Goal: Manage account settings

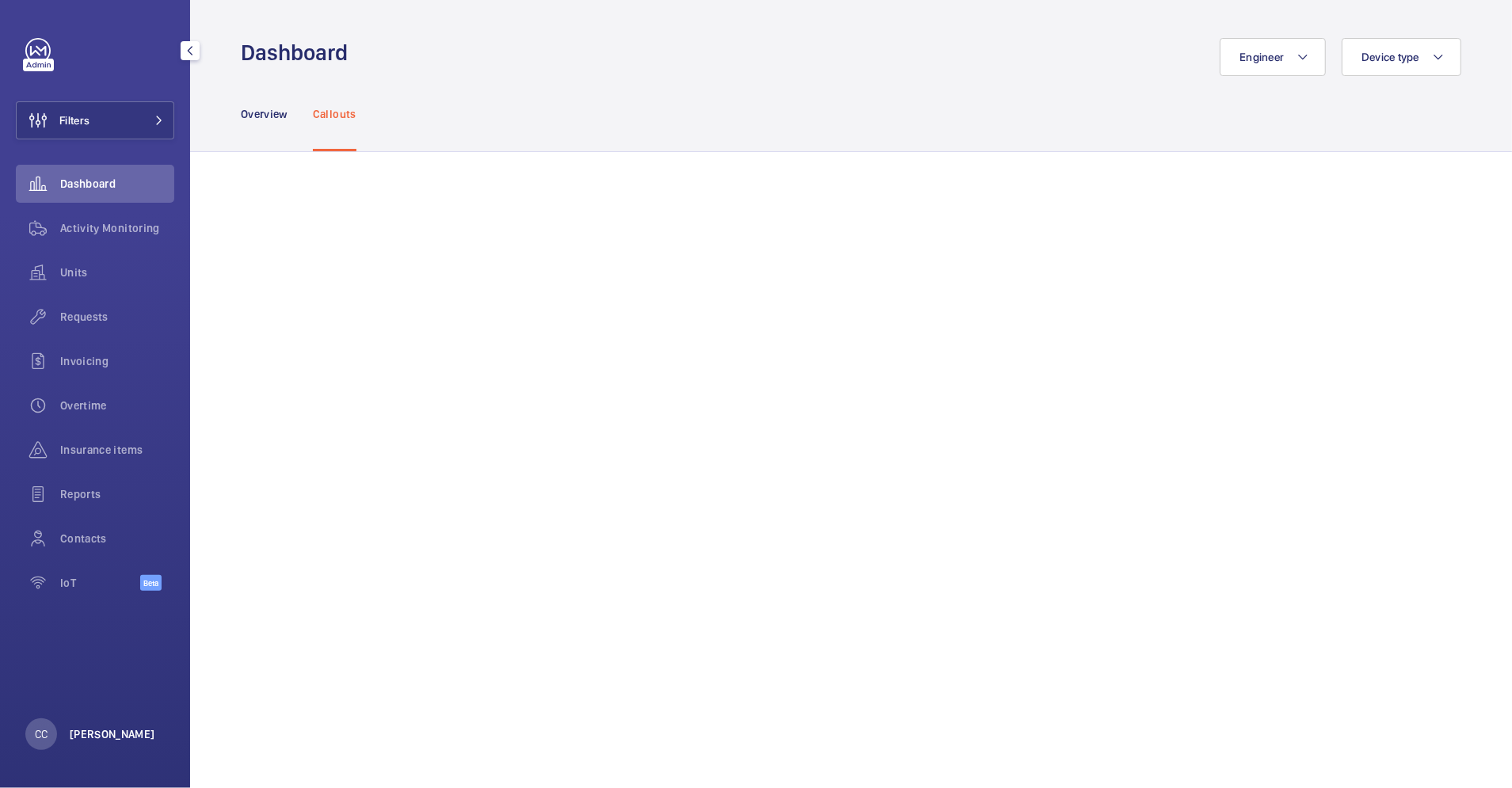
click at [115, 736] on p "[PERSON_NAME]" at bounding box center [112, 734] width 86 height 16
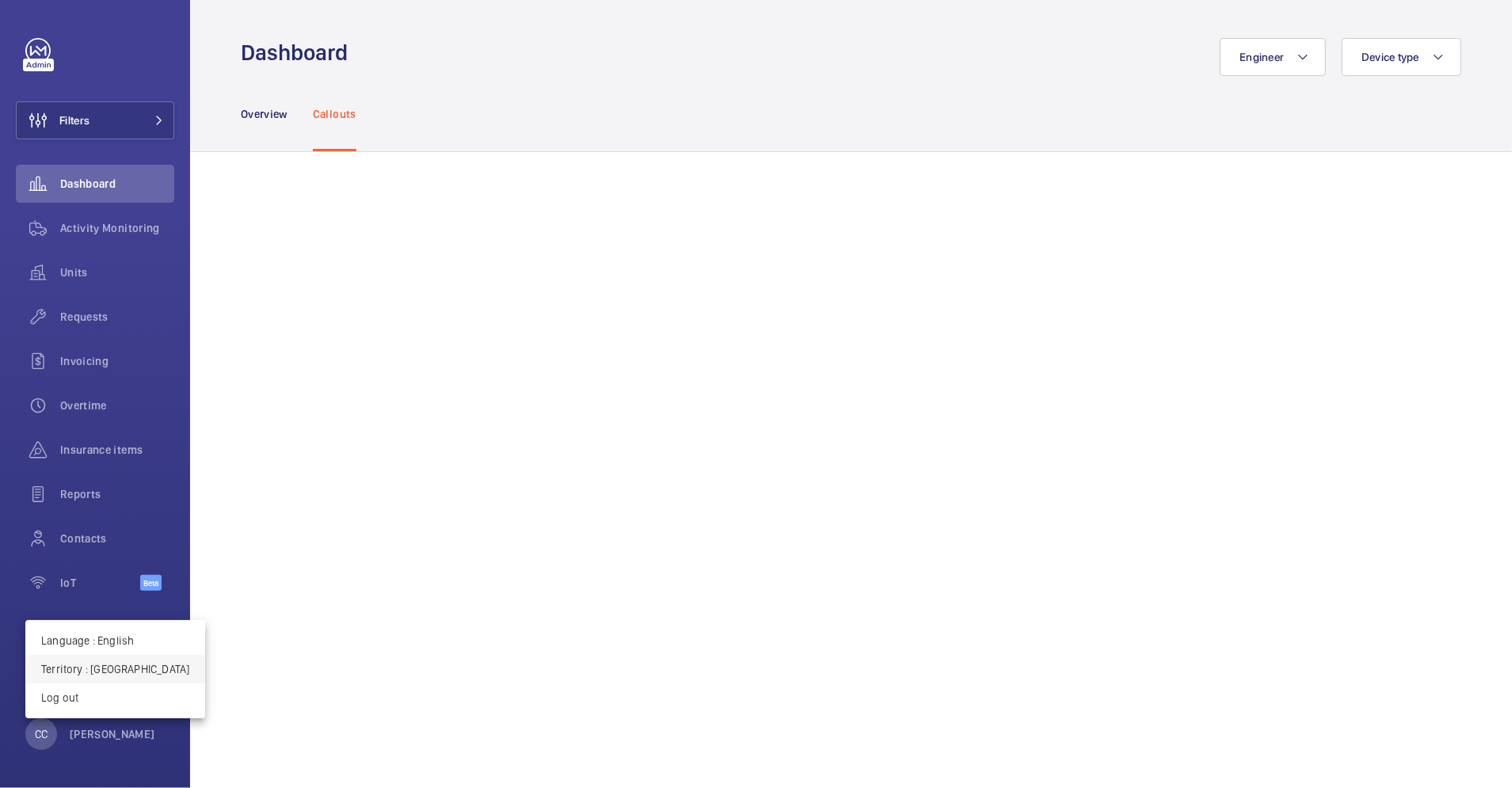
click at [118, 682] on button "Territory : Hong Kong" at bounding box center [115, 669] width 180 height 28
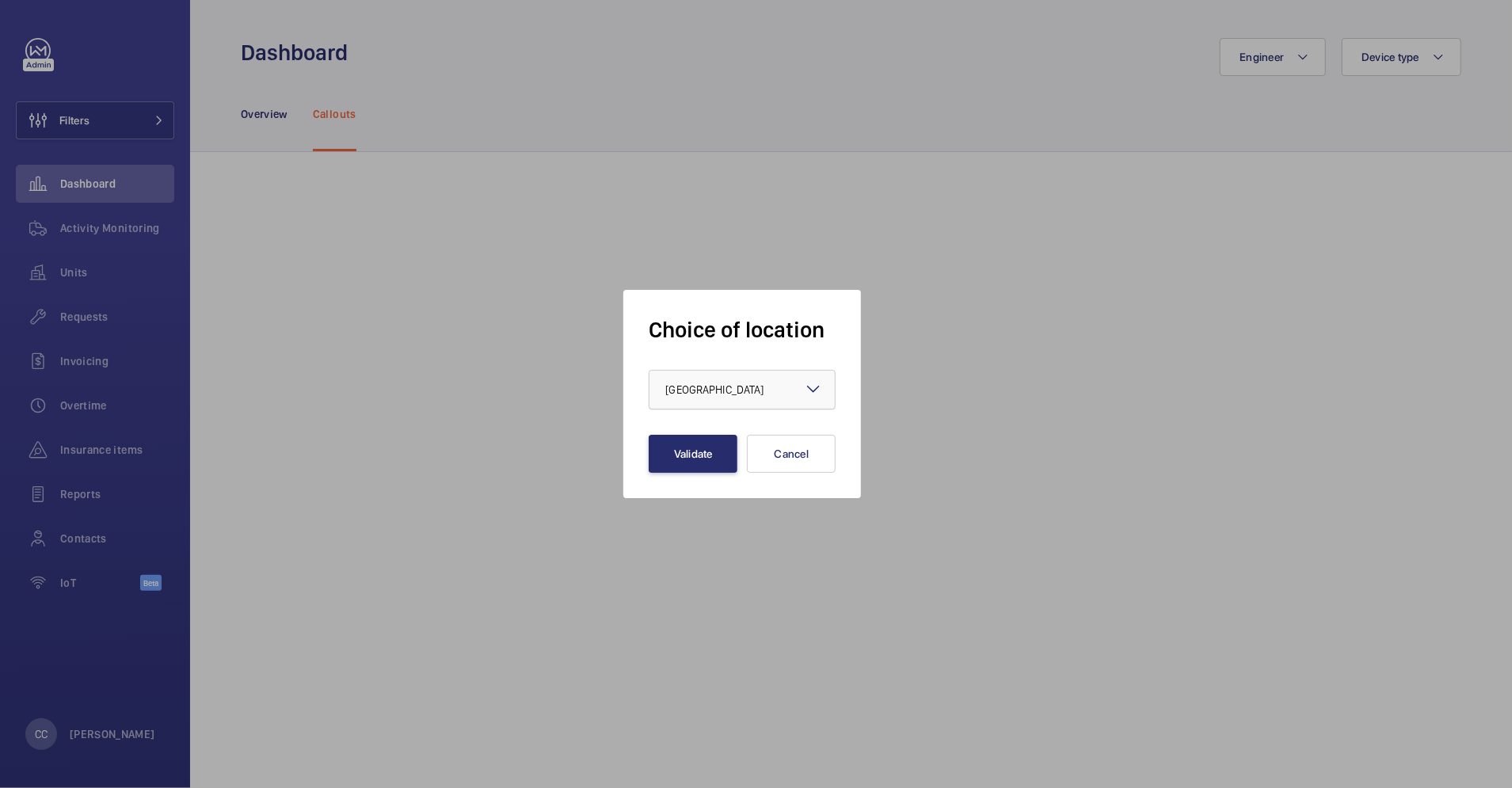
click at [770, 397] on div at bounding box center [742, 389] width 186 height 38
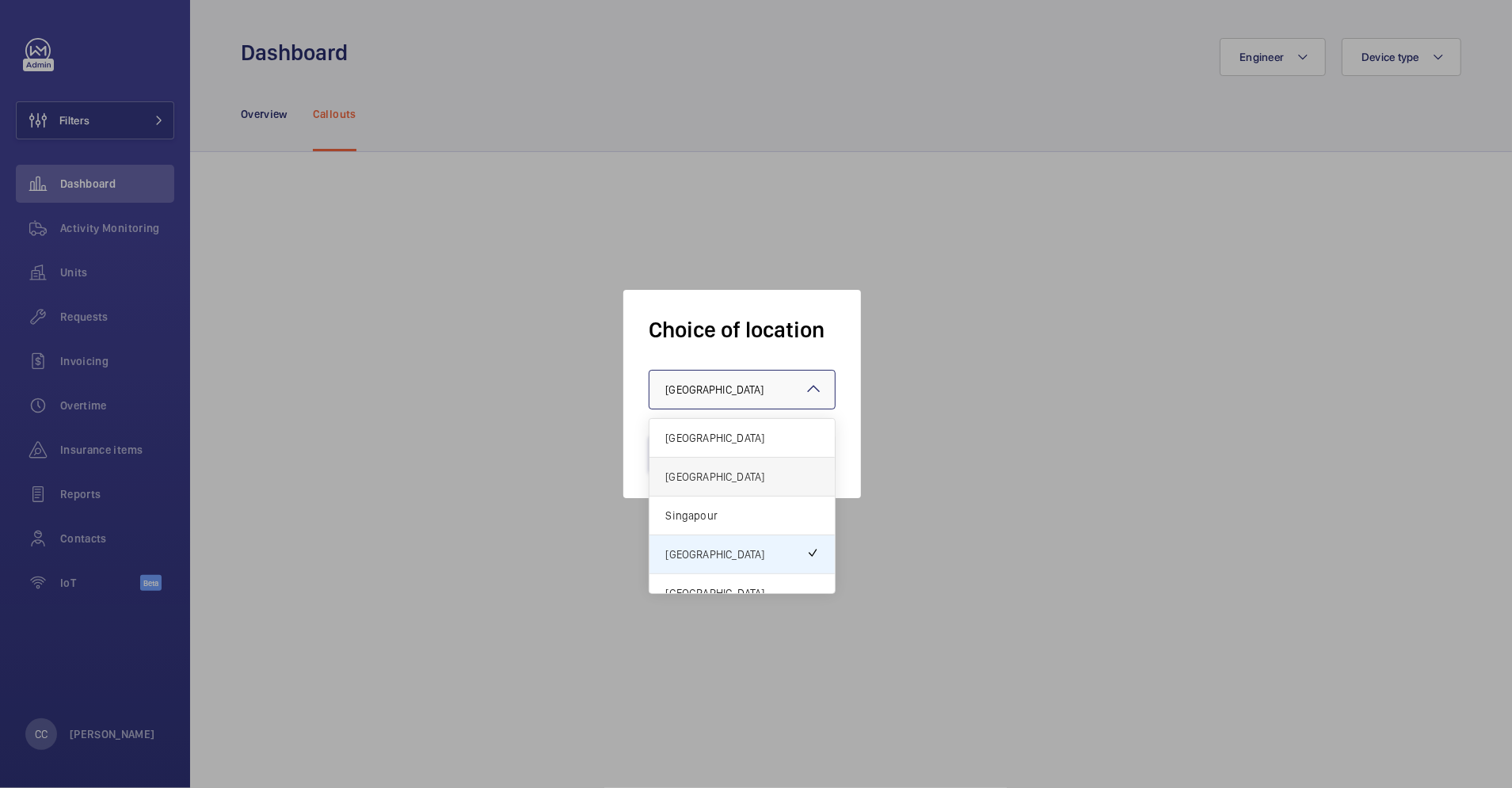
click at [745, 458] on div "United Kingdom" at bounding box center [742, 477] width 186 height 39
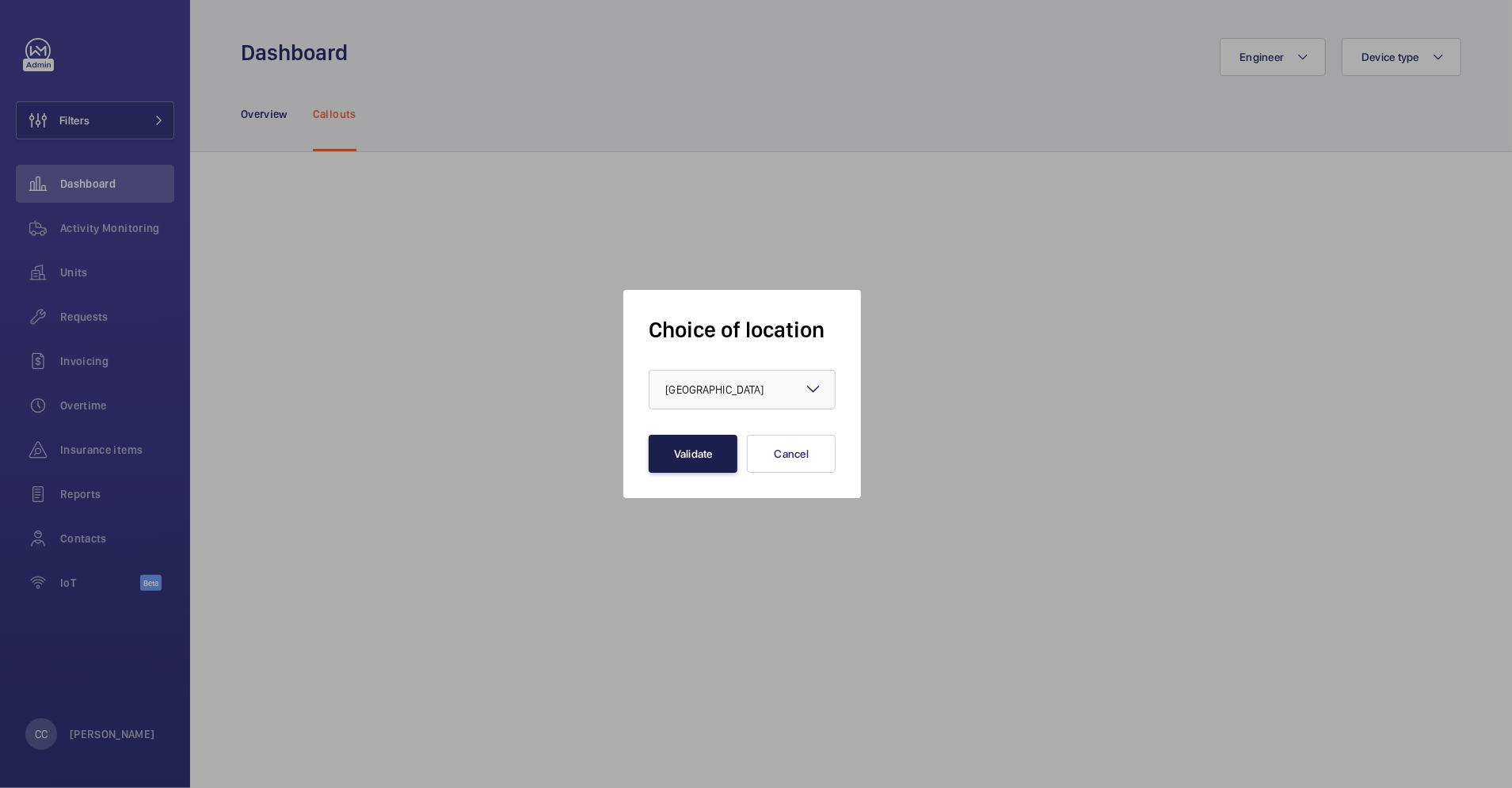
click at [678, 465] on button "Validate" at bounding box center [693, 454] width 89 height 38
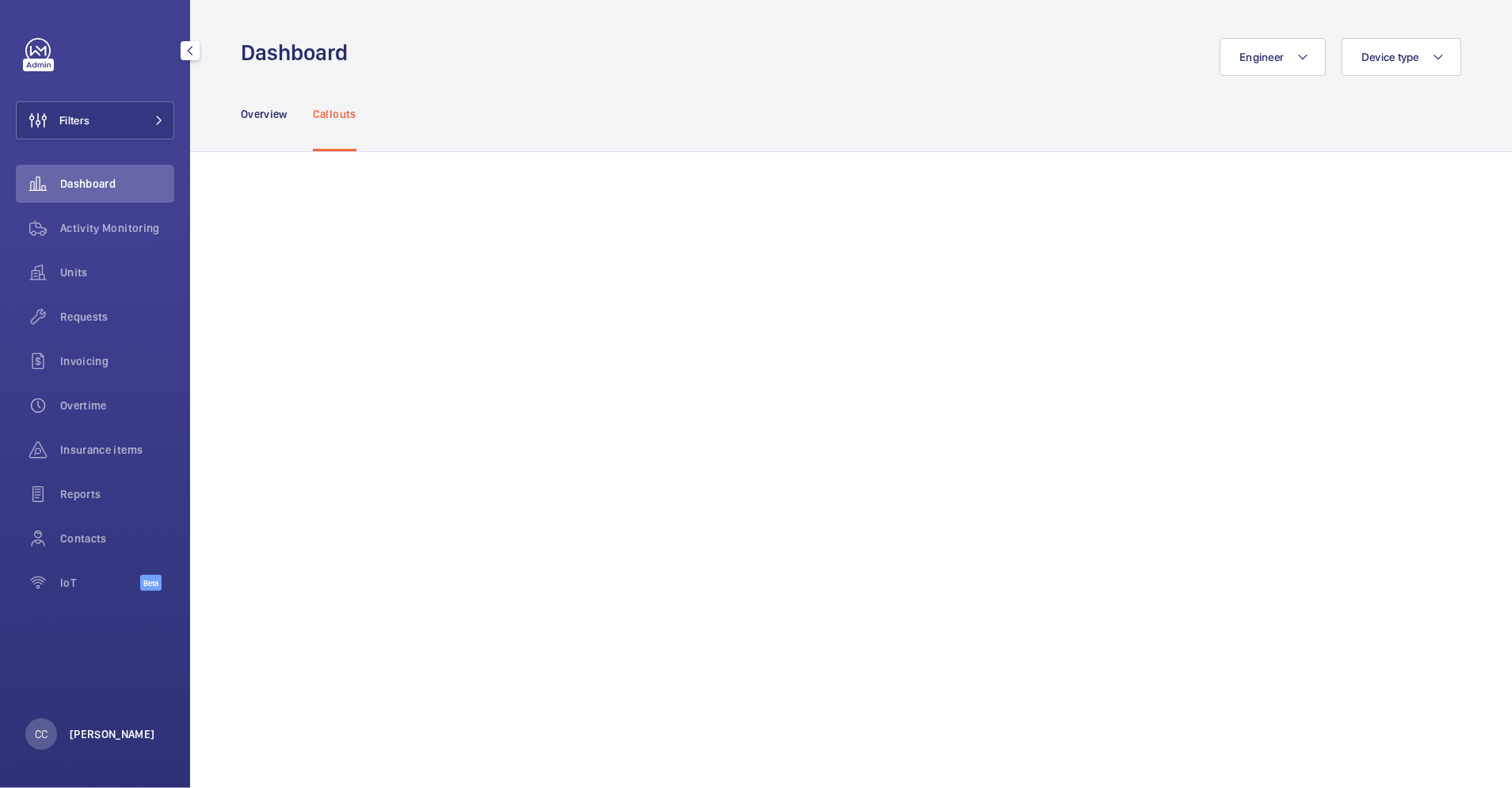
click at [98, 738] on p "[PERSON_NAME]" at bounding box center [112, 734] width 86 height 16
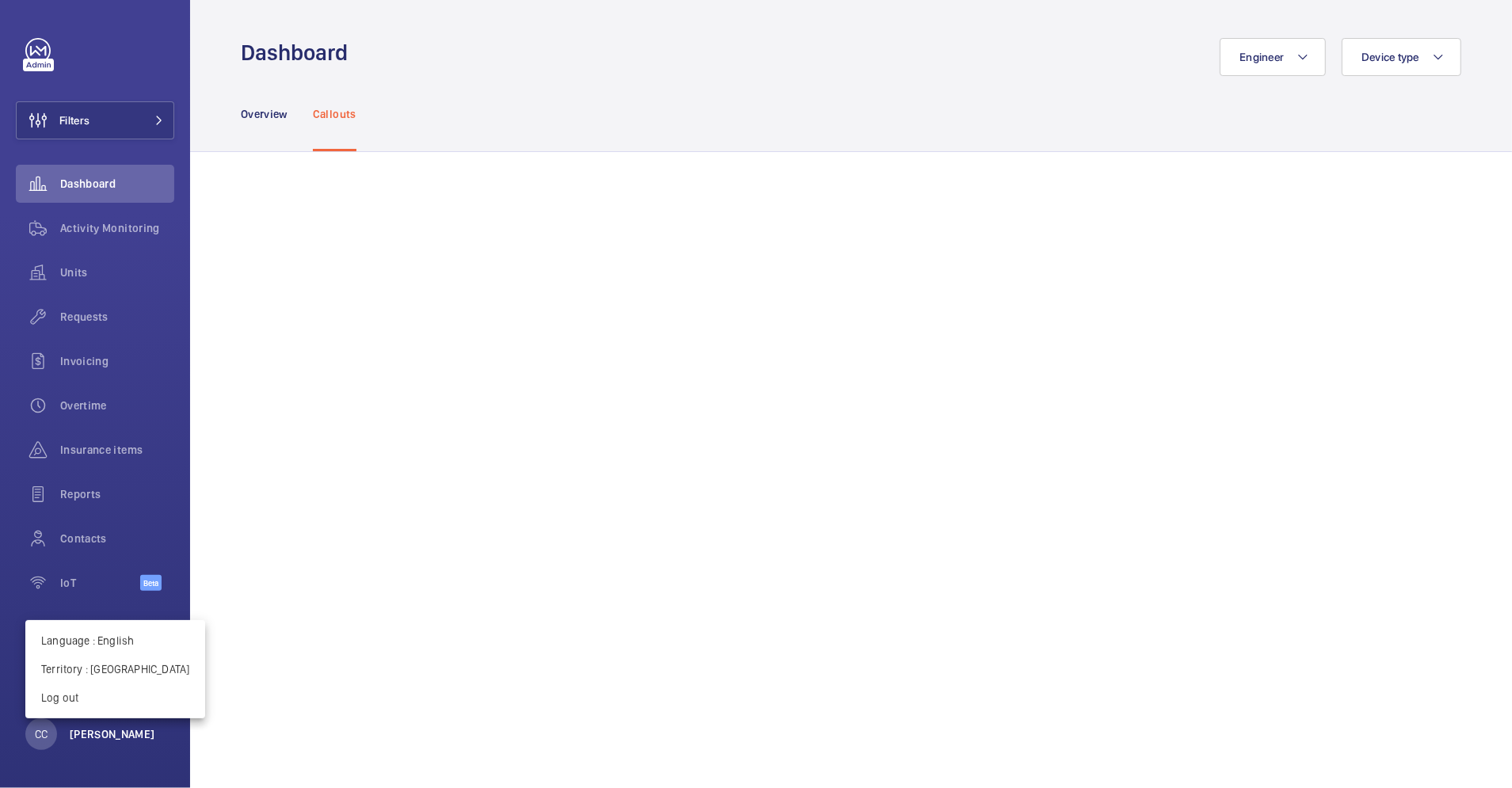
click at [98, 738] on div at bounding box center [756, 394] width 1512 height 788
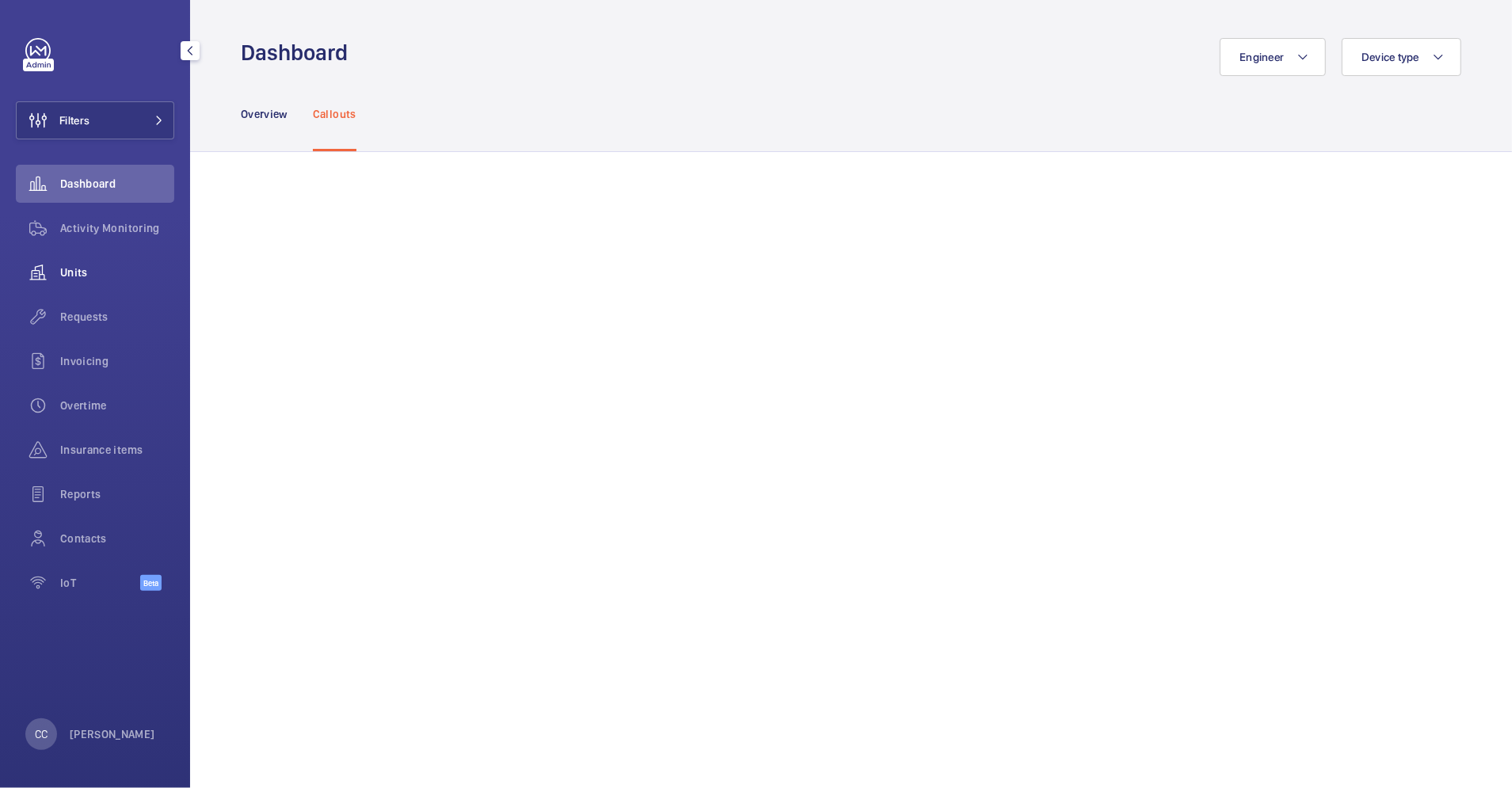
click at [77, 263] on div "Units" at bounding box center [95, 272] width 158 height 38
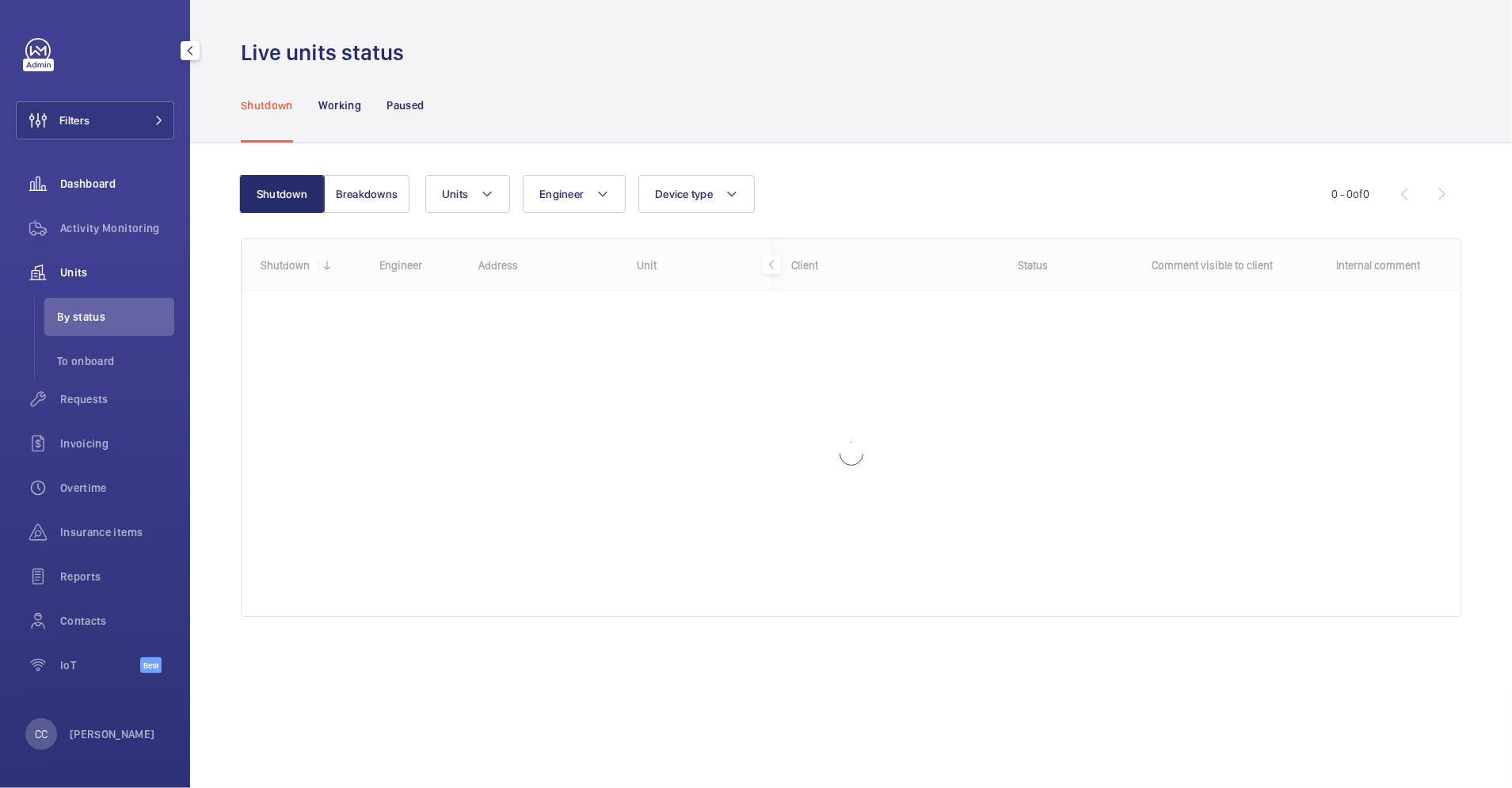
click at [80, 176] on span "Dashboard" at bounding box center [117, 184] width 114 height 16
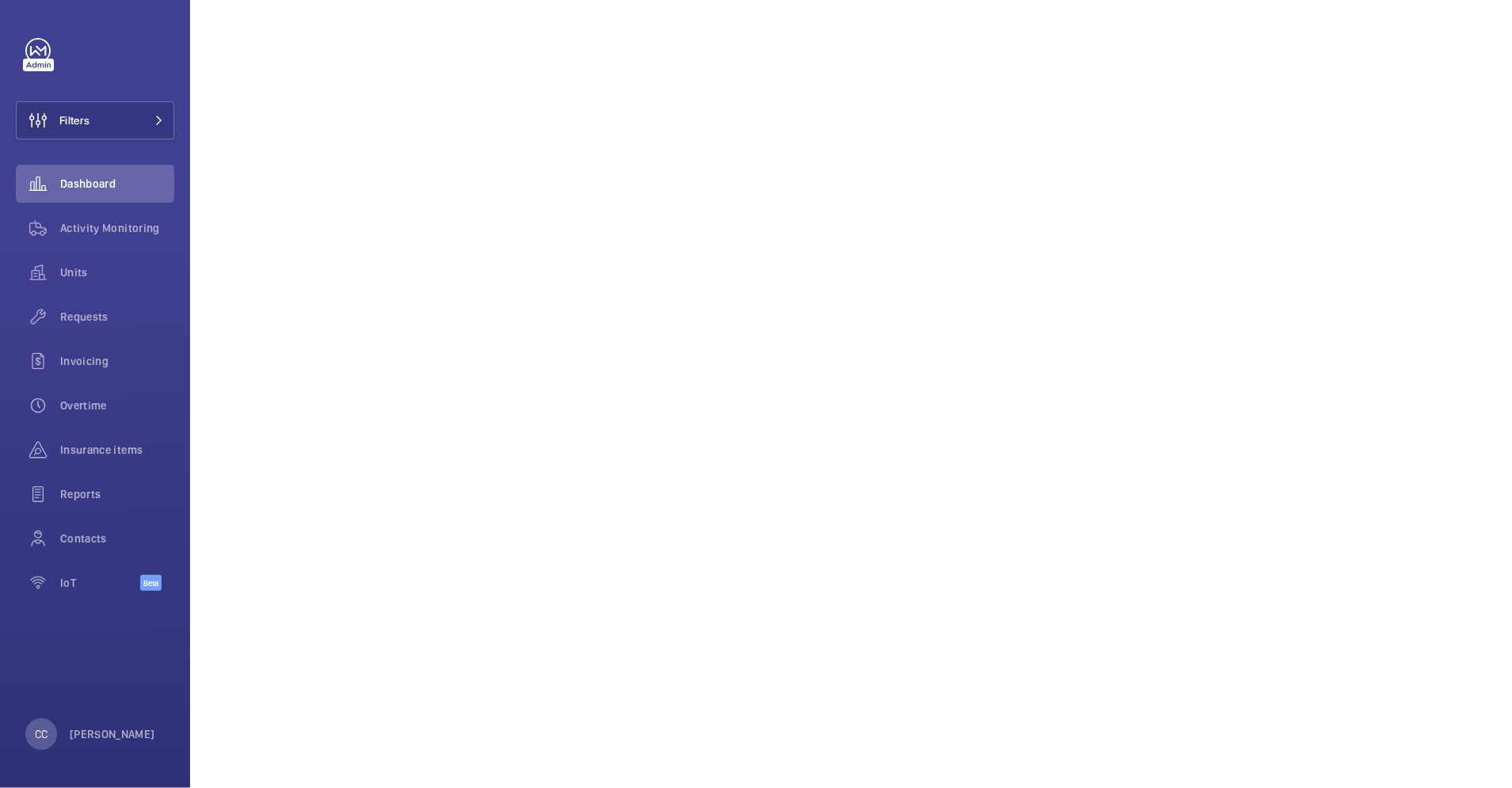
scroll to position [212, 0]
